Goal: Navigation & Orientation: Find specific page/section

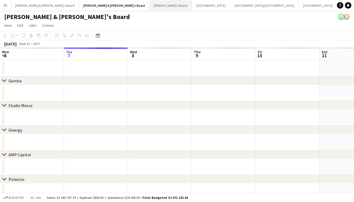
click at [149, 7] on button "Tennille's Board Close" at bounding box center [170, 5] width 42 height 10
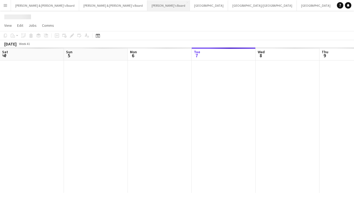
scroll to position [0, 128]
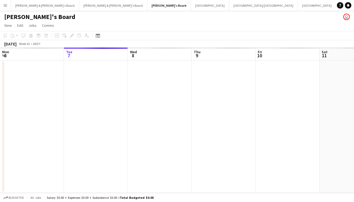
click at [6, 6] on app-icon "Menu" at bounding box center [5, 5] width 4 height 4
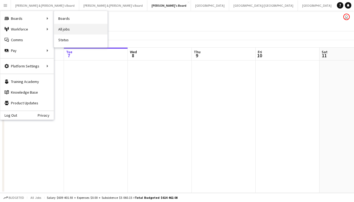
click at [72, 27] on link "All jobs" at bounding box center [80, 29] width 53 height 11
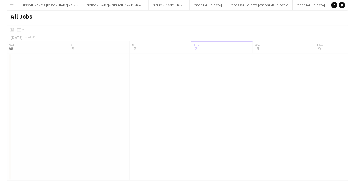
scroll to position [0, 128]
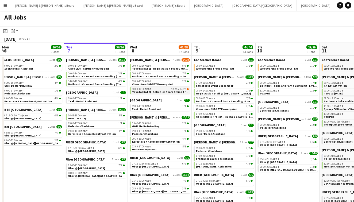
click at [172, 89] on span "5I" at bounding box center [172, 89] width 3 height 3
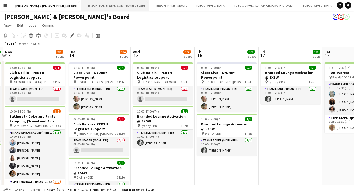
click at [81, 5] on button "Neil & Jenny's Board Close" at bounding box center [115, 5] width 68 height 10
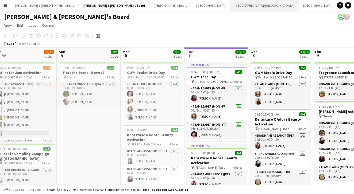
click at [230, 6] on button "Brisbane/Gold Coast Close" at bounding box center [264, 5] width 69 height 10
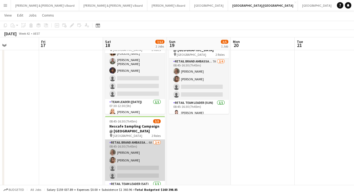
click at [142, 163] on app-card-role "RETAIL Brand Ambassador (Saturday) 6A 2/4 08:45-16:30 (7h45m) Lesley Merriman K…" at bounding box center [135, 160] width 60 height 41
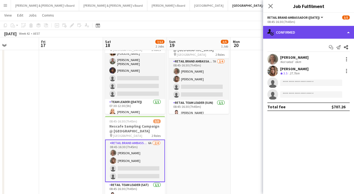
click at [280, 35] on div "single-neutral-actions-check-2 Confirmed" at bounding box center [308, 32] width 91 height 13
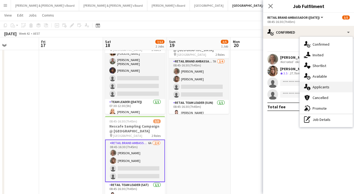
click at [323, 83] on div "single-neutral-actions-information Applicants" at bounding box center [325, 87] width 53 height 11
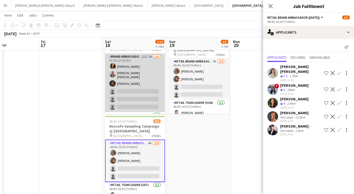
click at [126, 73] on app-card-role "Brand Ambassador (Saturday) 21I 3A 3/6 07:30-12:30 (5h) Laura Allen Jofre Maest…" at bounding box center [135, 83] width 60 height 59
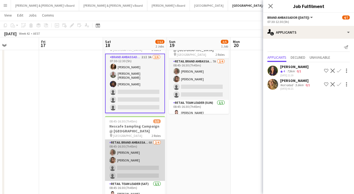
click at [137, 157] on app-card-role "RETAIL Brand Ambassador (Saturday) 6A 2/4 08:45-16:30 (7h45m) Lesley Merriman K…" at bounding box center [135, 160] width 60 height 41
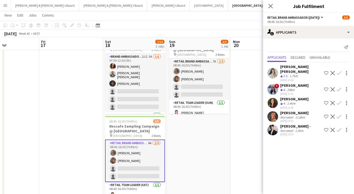
click at [271, 125] on app-user-avatar at bounding box center [272, 130] width 11 height 11
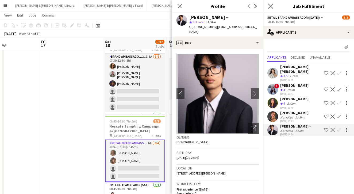
click at [267, 3] on app-icon "Close pop-in" at bounding box center [271, 6] width 8 height 8
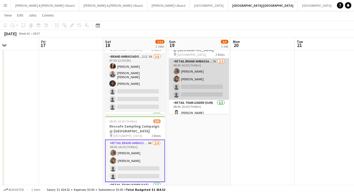
click at [178, 83] on app-card-role "RETAIL Brand Ambassador (Sunday) 7A 2/4 08:45-16:30 (7h45m) Lesley Merriman Kir…" at bounding box center [199, 79] width 60 height 41
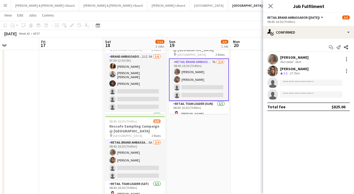
click at [274, 83] on icon "single-neutral-actions" at bounding box center [272, 84] width 11 height 12
click at [194, 20] on app-page-menu "View Day view expanded Day view collapsed Month view Date picker Jump to today …" at bounding box center [177, 16] width 354 height 10
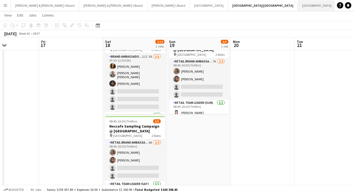
click at [298, 6] on button "Sydney Close" at bounding box center [317, 5] width 38 height 10
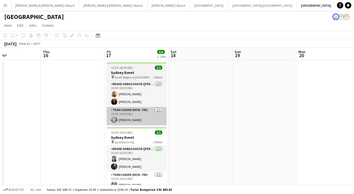
scroll to position [0, 219]
